Goal: Find specific page/section: Find specific page/section

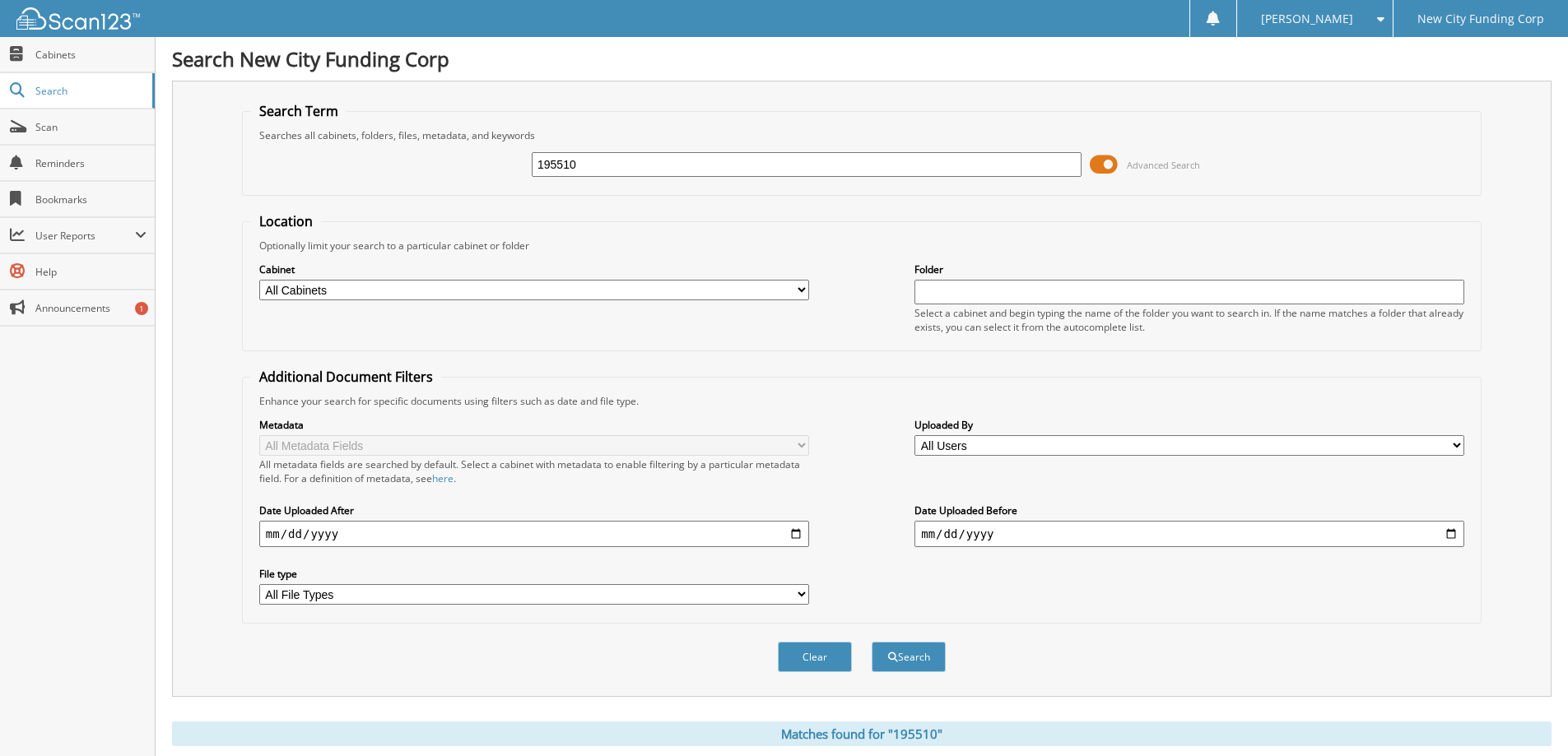
click at [605, 170] on input "195510" at bounding box center [806, 164] width 550 height 24
drag, startPoint x: 605, startPoint y: 170, endPoint x: 460, endPoint y: 122, distance: 152.7
click at [460, 122] on fieldset "Search Term Searches all cabinets, folders, files, metadata, and keywords 19551…" at bounding box center [861, 149] width 1240 height 94
type input "355223"
click at [872, 642] on button "Search" at bounding box center [909, 657] width 74 height 31
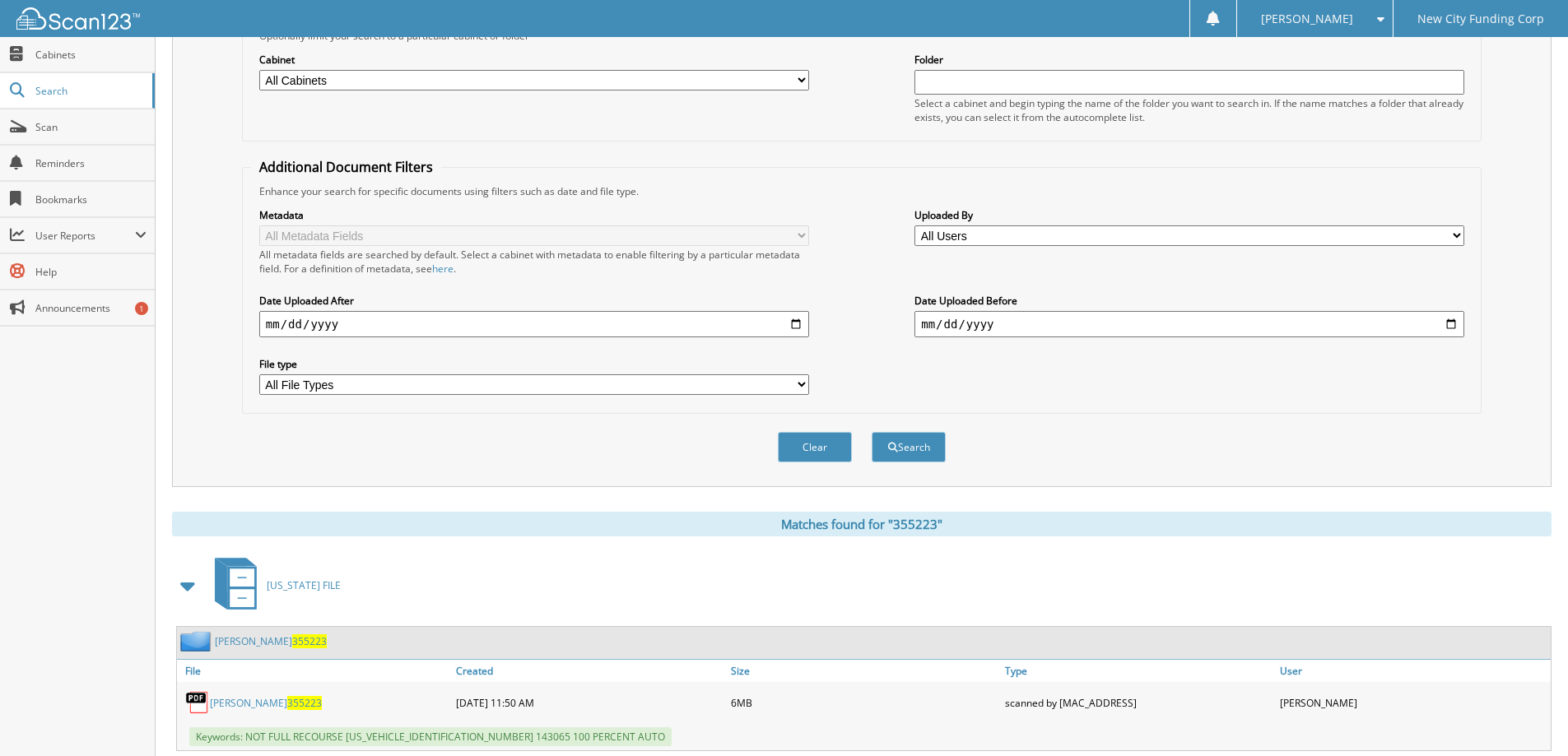
scroll to position [247, 0]
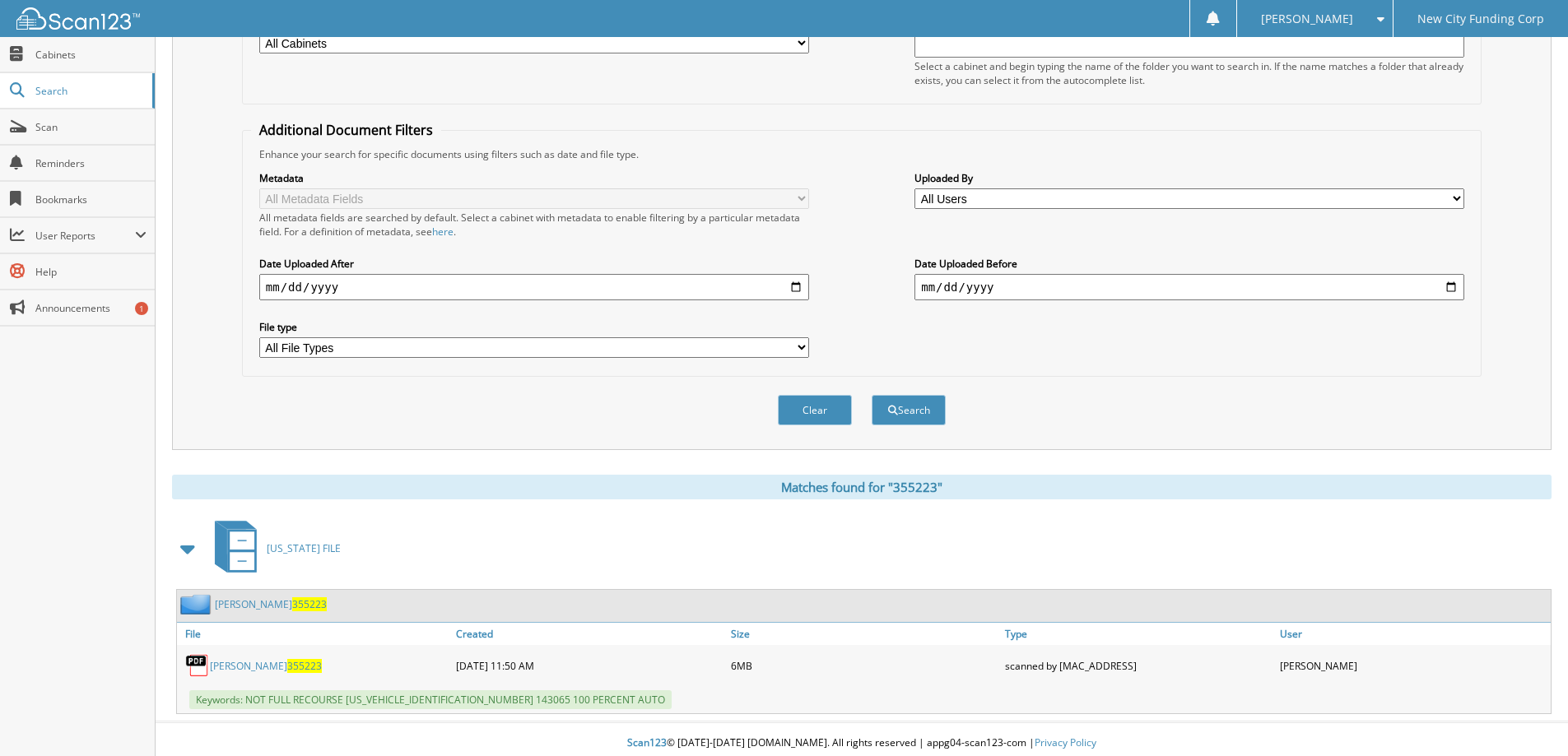
click at [245, 667] on link "ZAKERRA BROOKS 355223" at bounding box center [266, 666] width 112 height 14
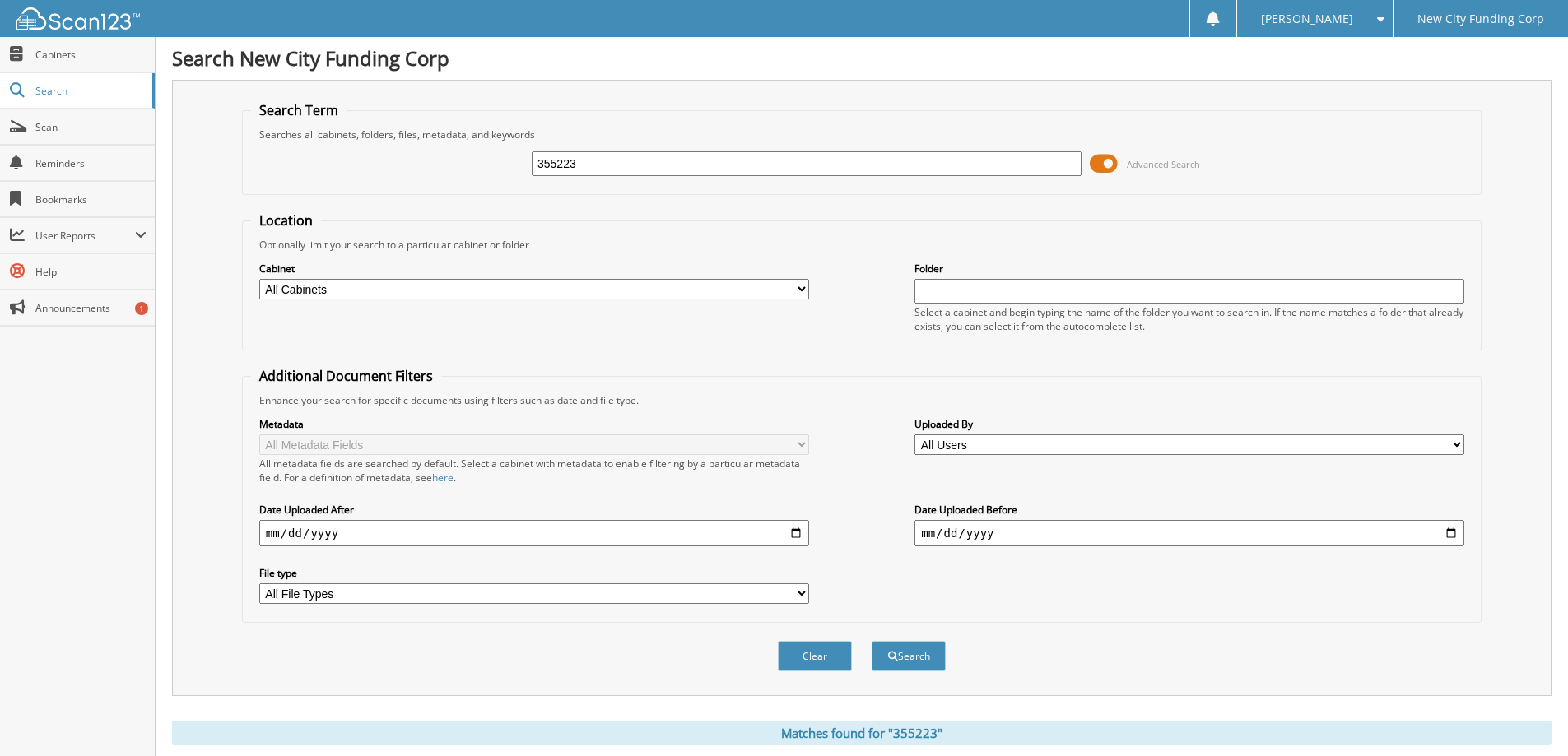
scroll to position [0, 0]
drag, startPoint x: 590, startPoint y: 164, endPoint x: 410, endPoint y: 158, distance: 180.1
click at [410, 158] on div "355223 Advanced Search" at bounding box center [862, 164] width 1222 height 45
type input "368094"
click at [872, 642] on button "Search" at bounding box center [909, 657] width 74 height 31
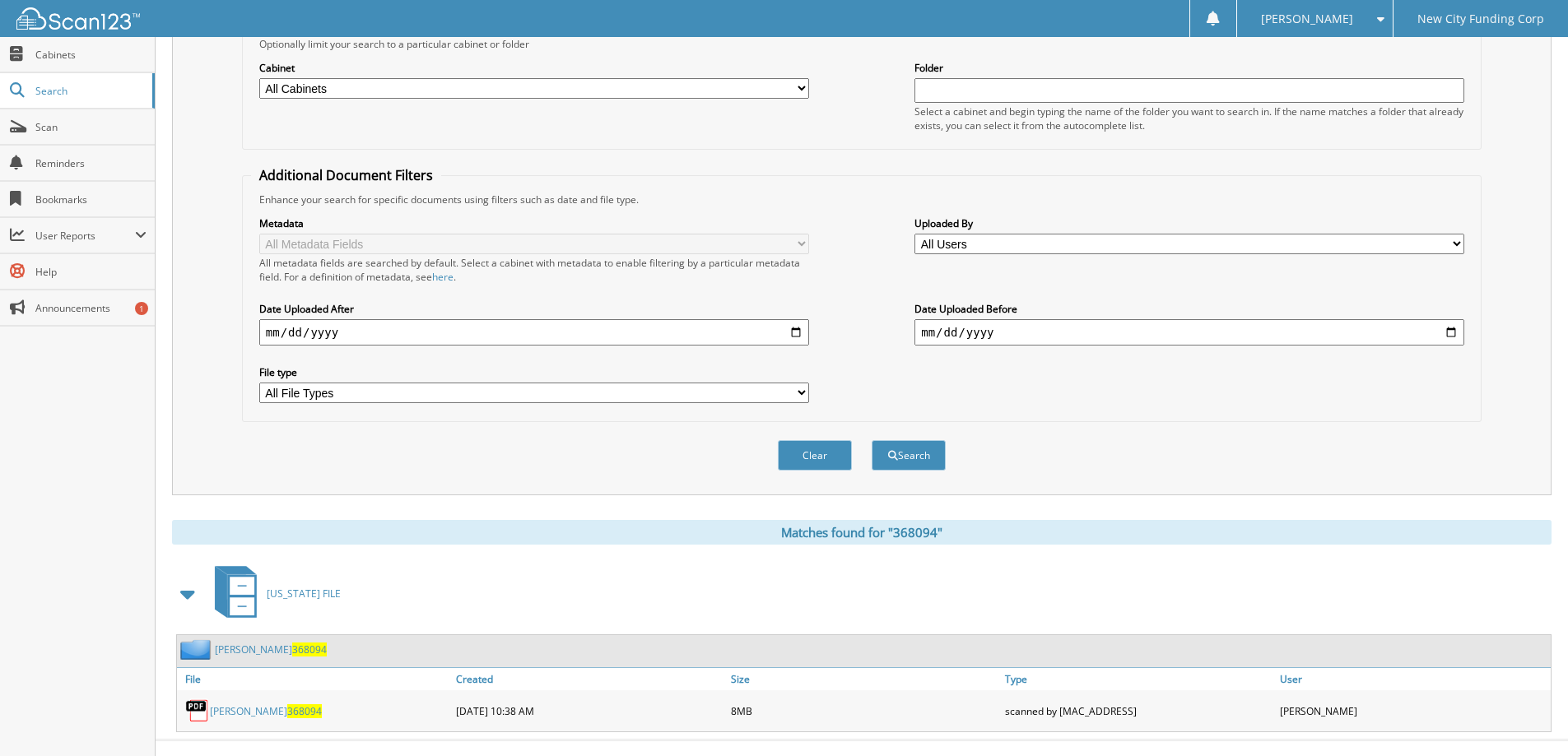
scroll to position [228, 0]
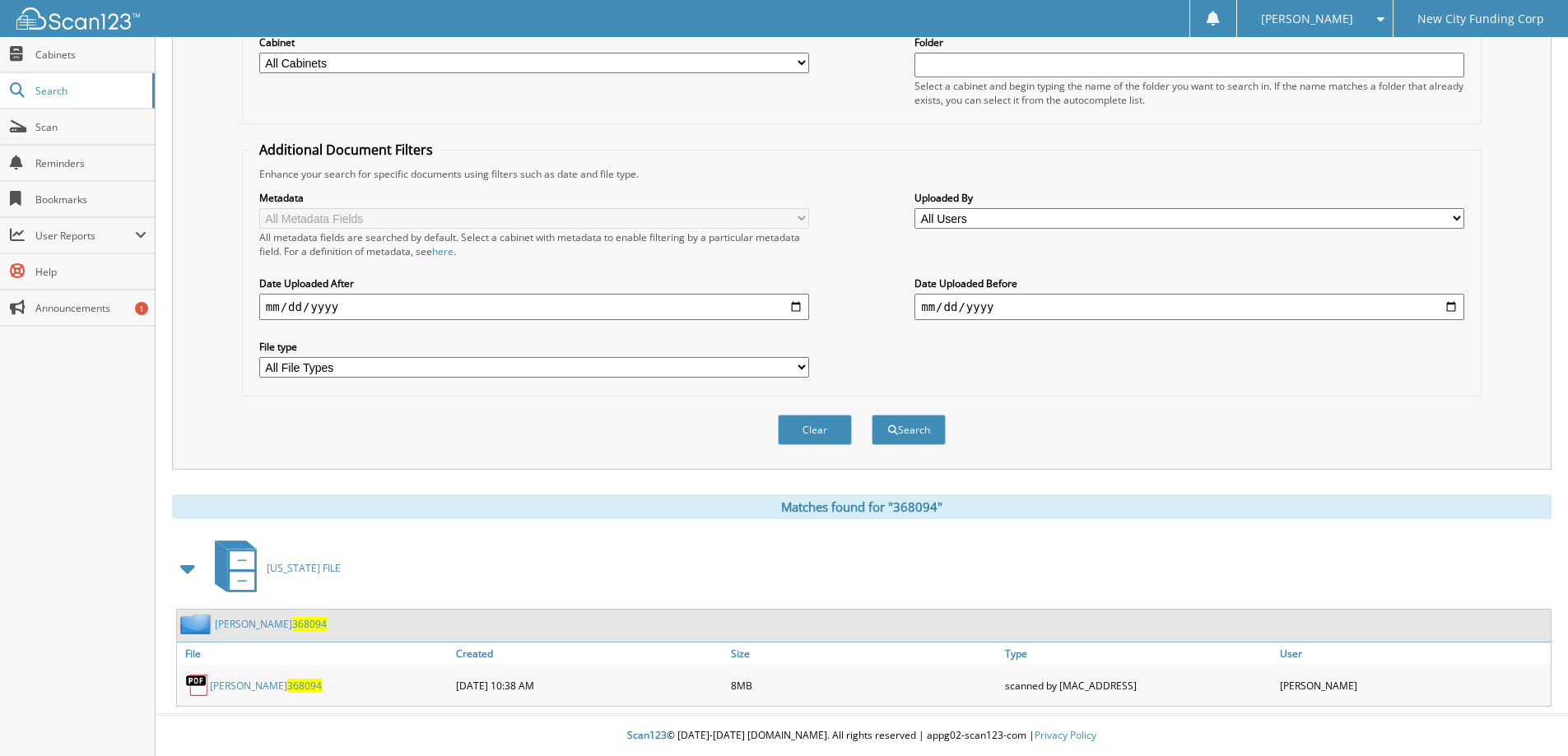
click at [255, 682] on link "shamel bullock 368094" at bounding box center [266, 686] width 112 height 14
